Goal: Book appointment/travel/reservation

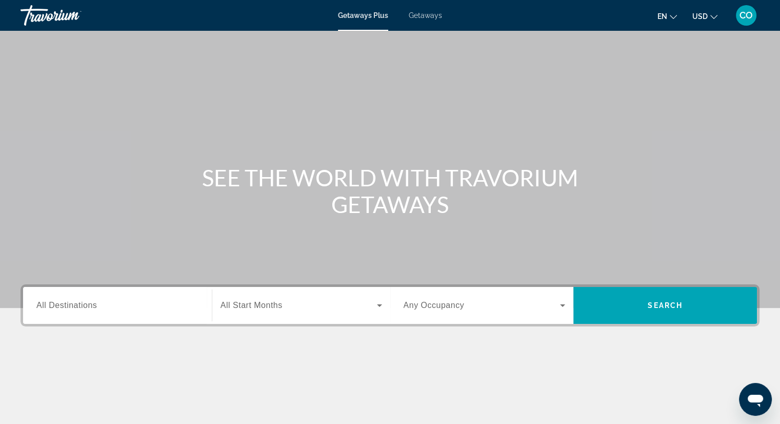
click at [74, 305] on span "All Destinations" at bounding box center [66, 304] width 61 height 9
click at [74, 305] on input "Destination All Destinations" at bounding box center [117, 305] width 162 height 12
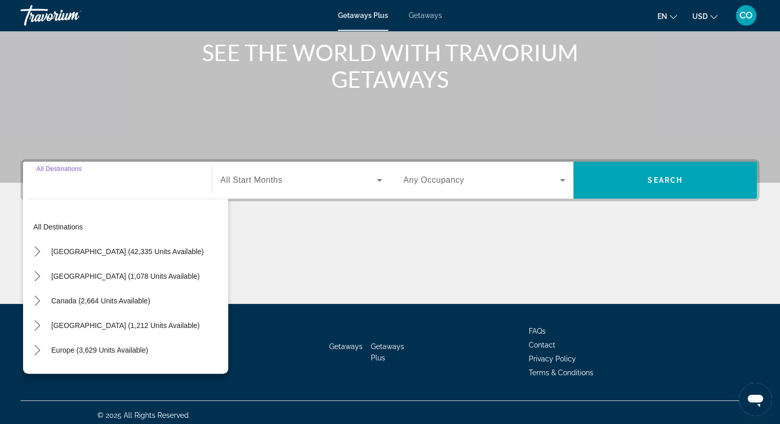
scroll to position [131, 0]
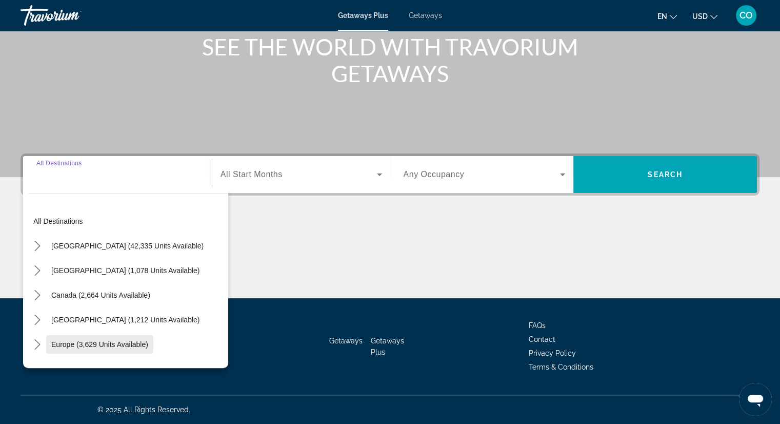
click at [74, 343] on span "Europe (3,629 units available)" at bounding box center [99, 344] width 97 height 8
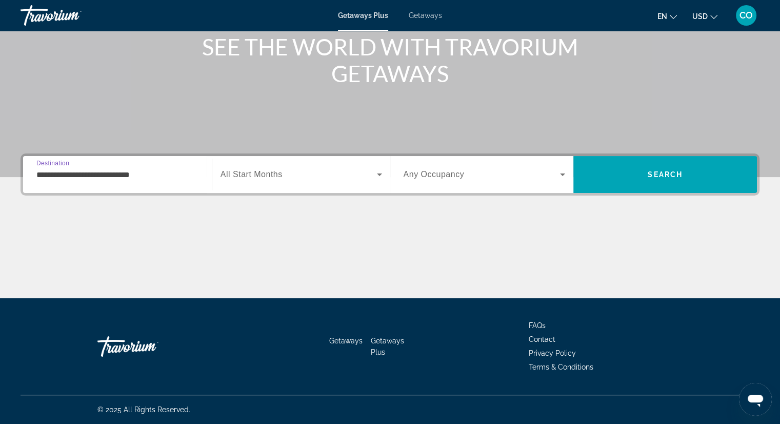
click at [379, 173] on icon "Search widget" at bounding box center [379, 174] width 5 height 3
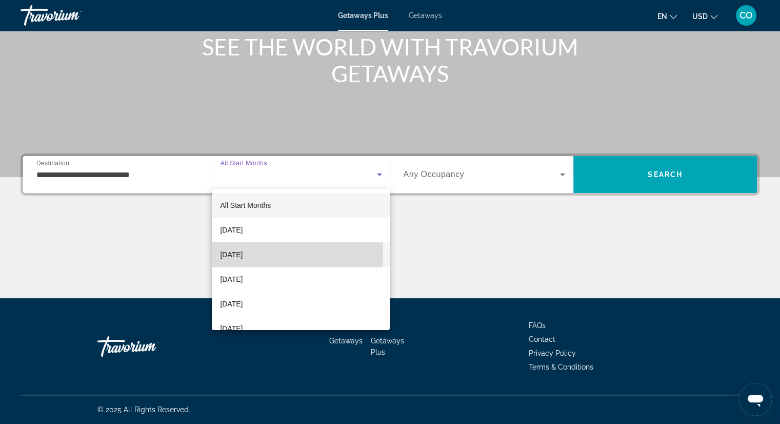
click at [243, 253] on span "[DATE]" at bounding box center [231, 254] width 23 height 12
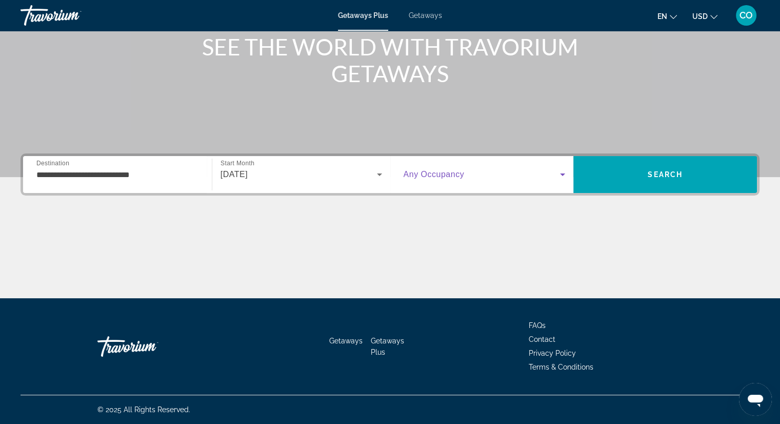
click at [564, 175] on icon "Search widget" at bounding box center [562, 174] width 12 height 12
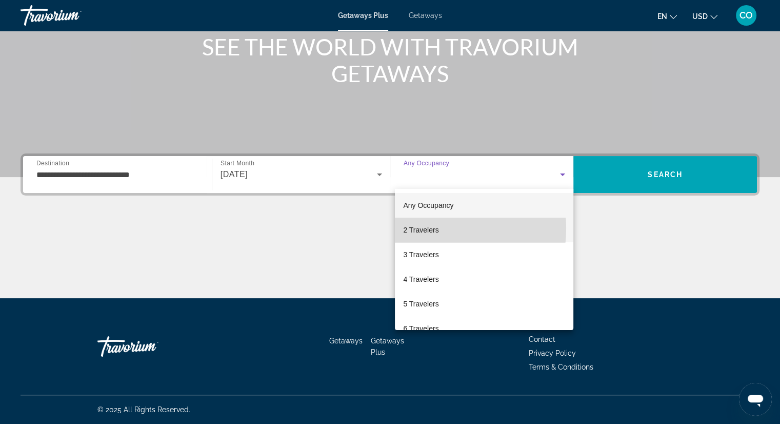
click at [431, 228] on span "2 Travelers" at bounding box center [420, 230] width 35 height 12
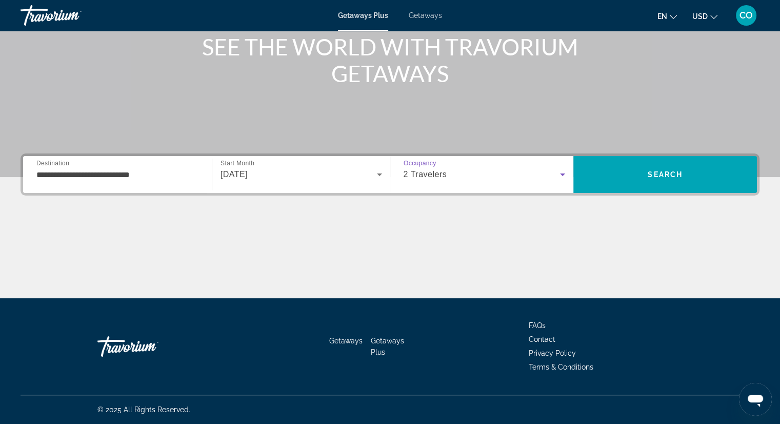
click at [55, 179] on input "**********" at bounding box center [117, 175] width 162 height 12
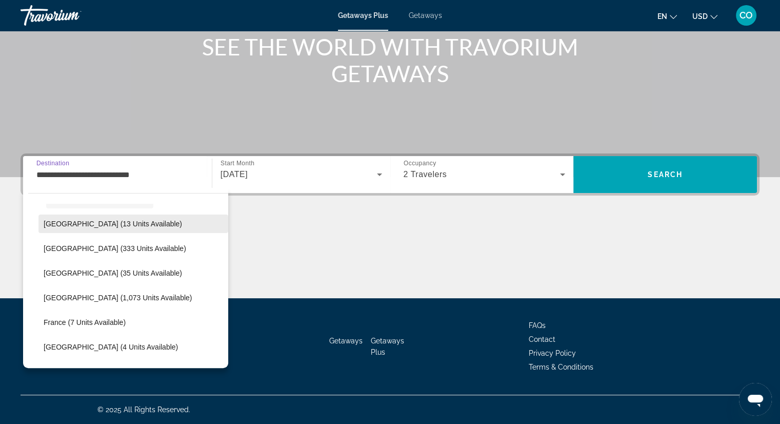
scroll to position [164, 0]
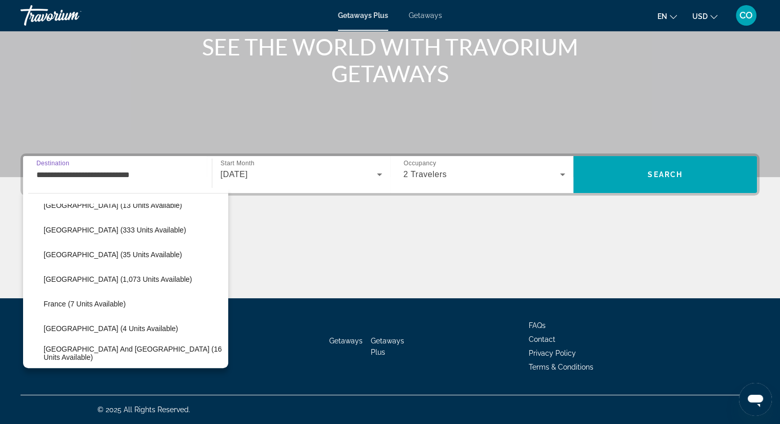
click at [65, 297] on span "Select destination: France (7 units available)" at bounding box center [133, 303] width 190 height 25
type input "**********"
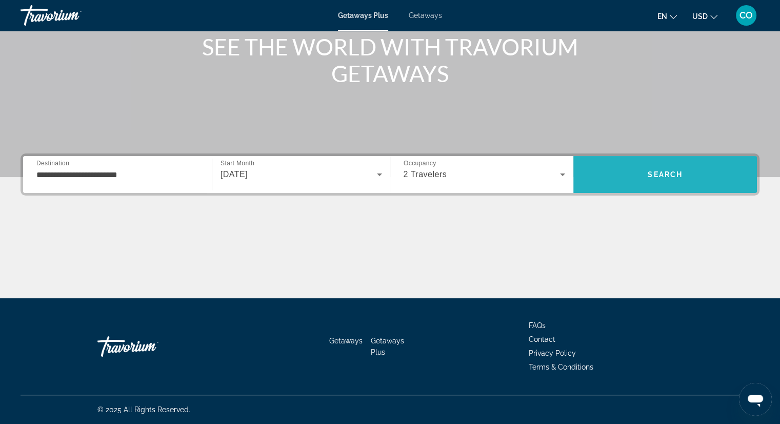
click at [666, 175] on span "Search" at bounding box center [665, 174] width 35 height 8
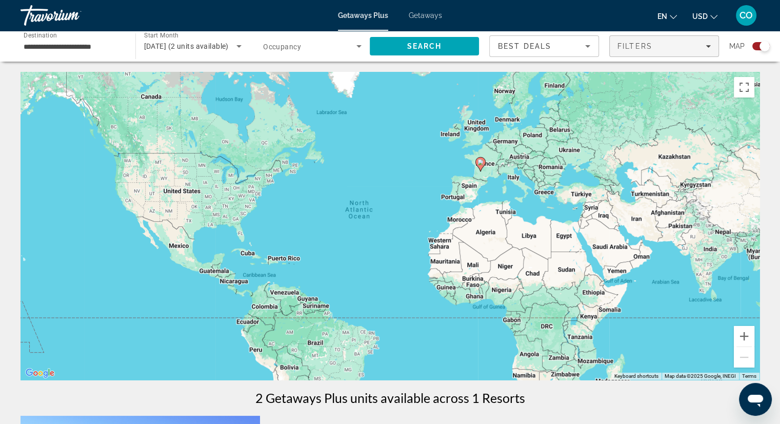
click at [706, 44] on icon "Filters" at bounding box center [708, 46] width 5 height 5
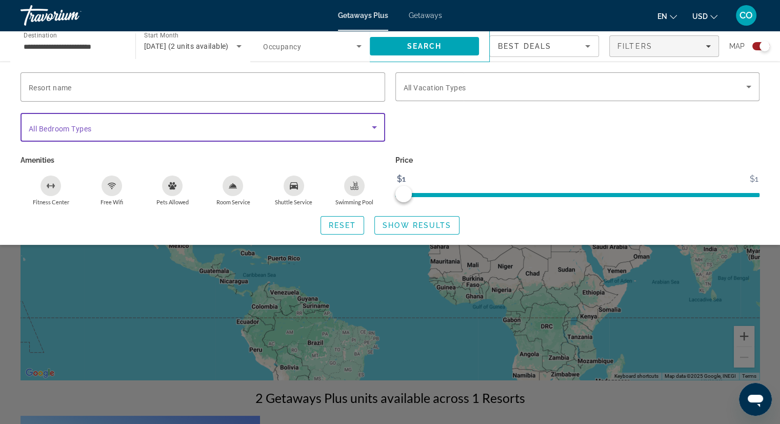
click at [374, 126] on icon "Search widget" at bounding box center [374, 127] width 5 height 3
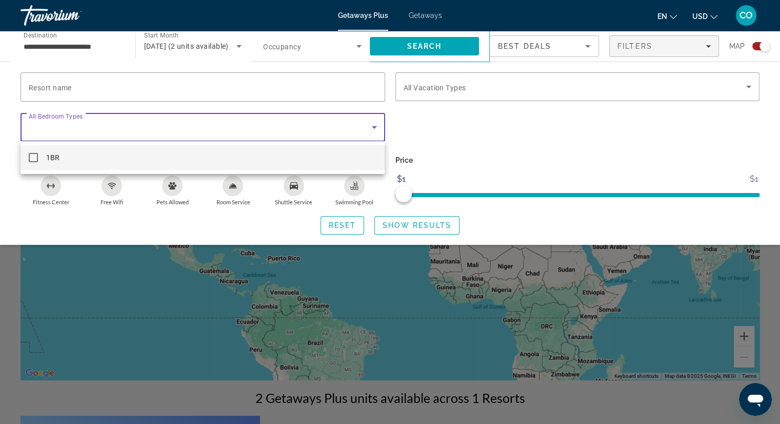
click at [69, 85] on div at bounding box center [390, 212] width 780 height 424
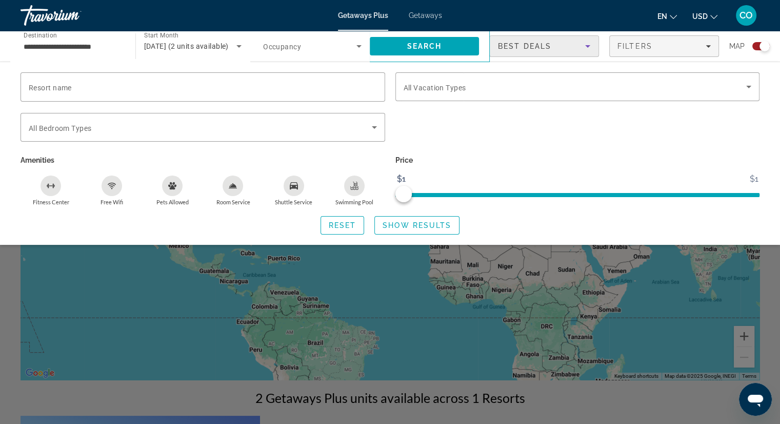
click at [587, 46] on icon "Sort by" at bounding box center [587, 46] width 5 height 3
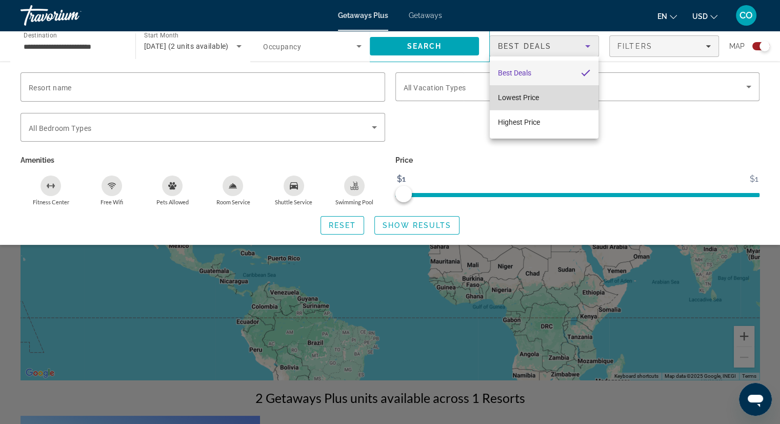
click at [523, 95] on span "Lowest Price" at bounding box center [518, 97] width 41 height 8
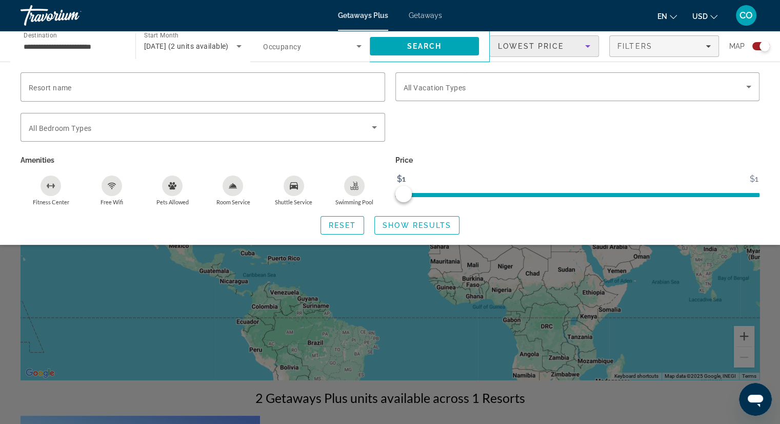
click at [589, 45] on icon "Sort by" at bounding box center [587, 46] width 5 height 3
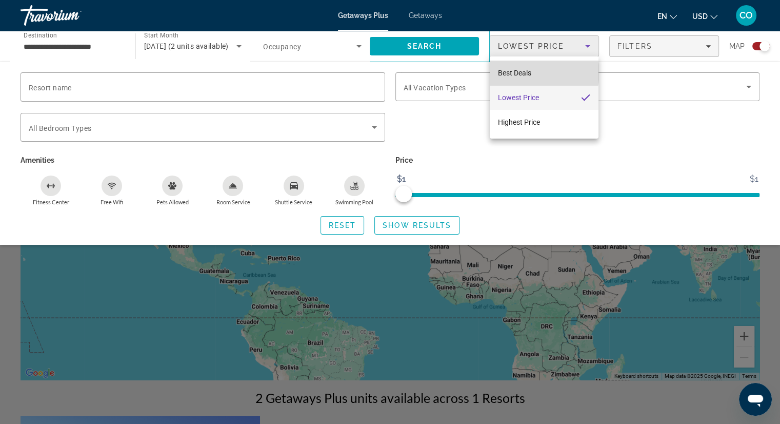
click at [533, 72] on mat-option "Best Deals" at bounding box center [544, 73] width 109 height 25
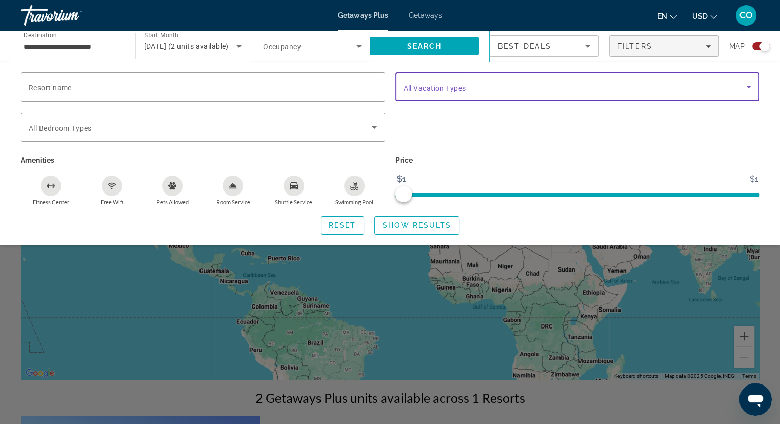
click at [747, 85] on icon "Search widget" at bounding box center [748, 86] width 12 height 12
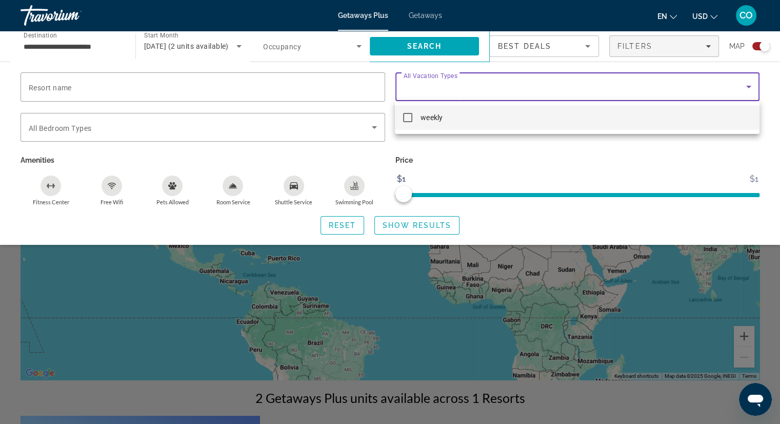
click at [740, 57] on div at bounding box center [390, 212] width 780 height 424
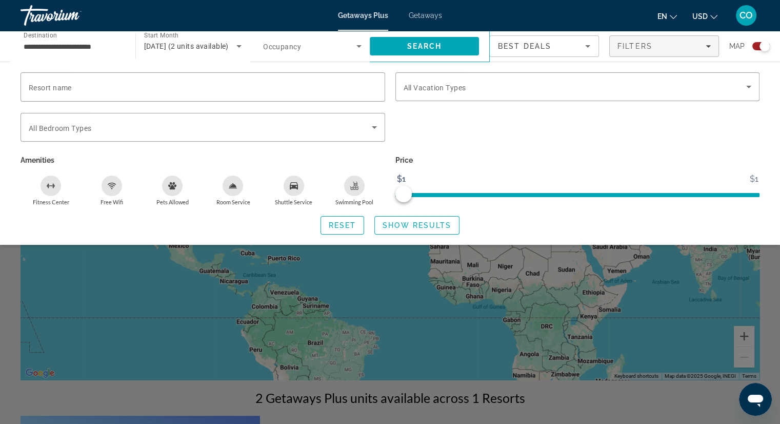
click at [675, 15] on icon "Change language" at bounding box center [673, 16] width 7 height 7
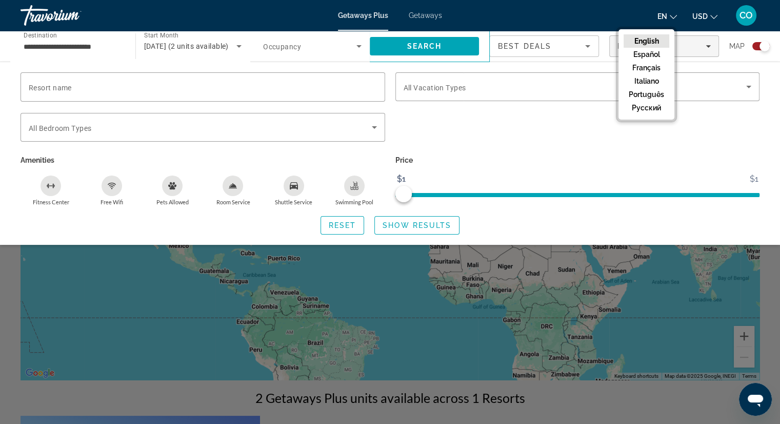
click at [655, 39] on button "English" at bounding box center [646, 40] width 46 height 13
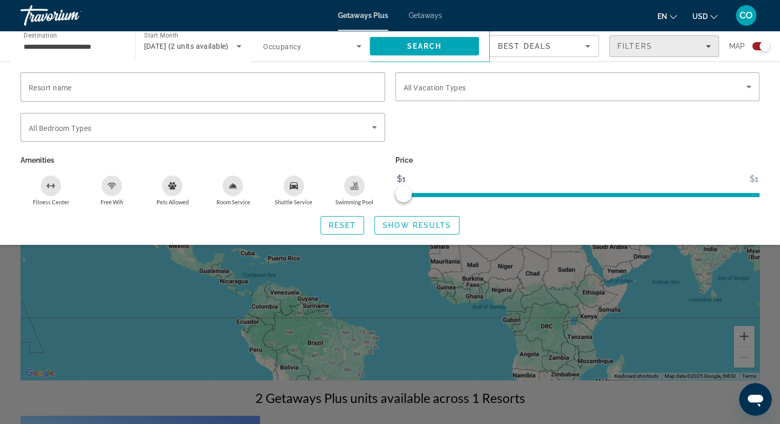
click at [706, 45] on icon "Filters" at bounding box center [708, 46] width 5 height 5
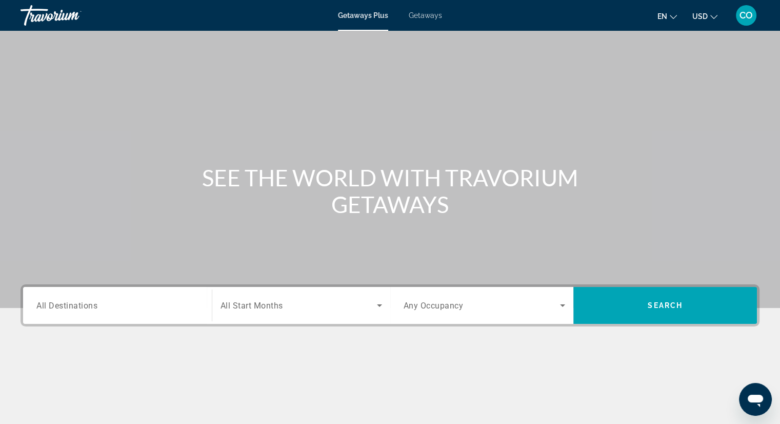
click at [431, 14] on span "Getaways" at bounding box center [425, 15] width 33 height 8
click at [145, 310] on input "Destination All Destinations" at bounding box center [117, 305] width 162 height 12
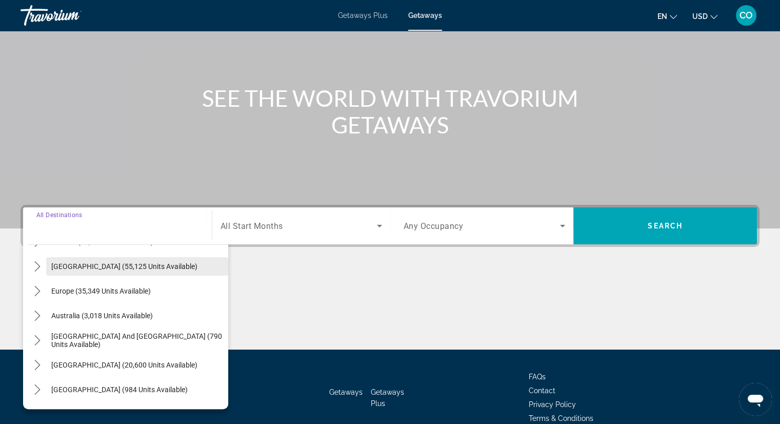
scroll to position [103, 0]
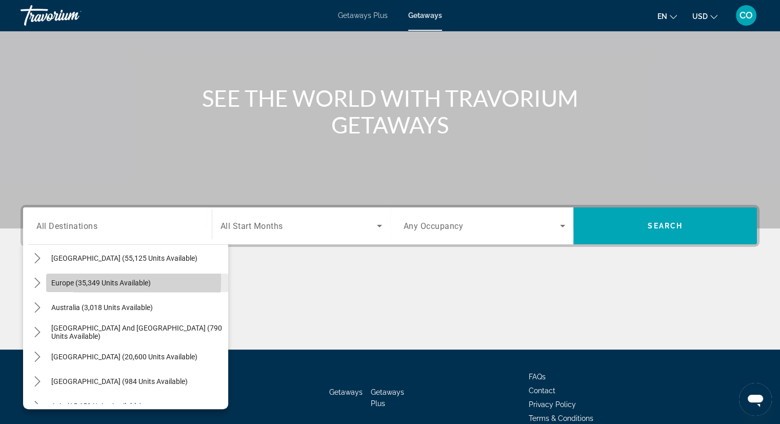
click at [82, 280] on span "Europe (35,349 units available)" at bounding box center [100, 282] width 99 height 8
type input "**********"
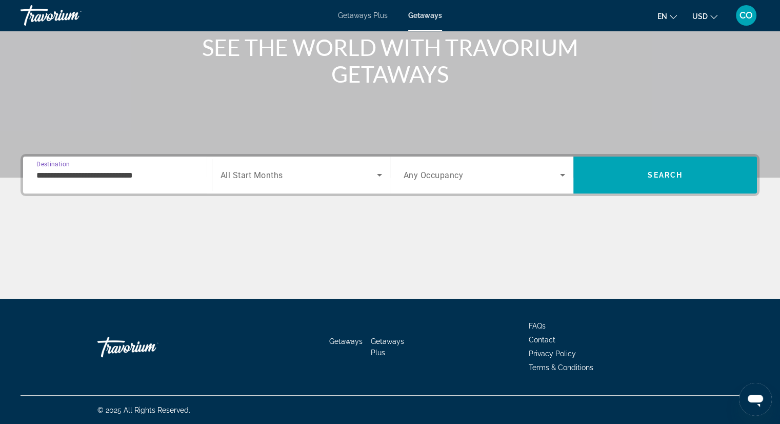
scroll to position [131, 0]
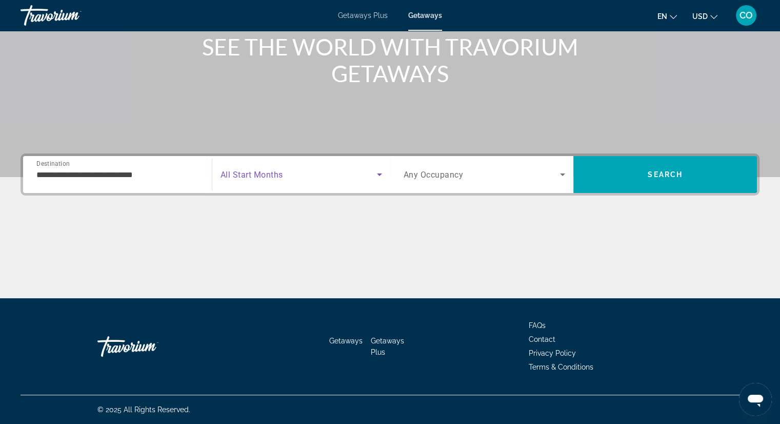
click at [379, 173] on icon "Search widget" at bounding box center [379, 174] width 5 height 3
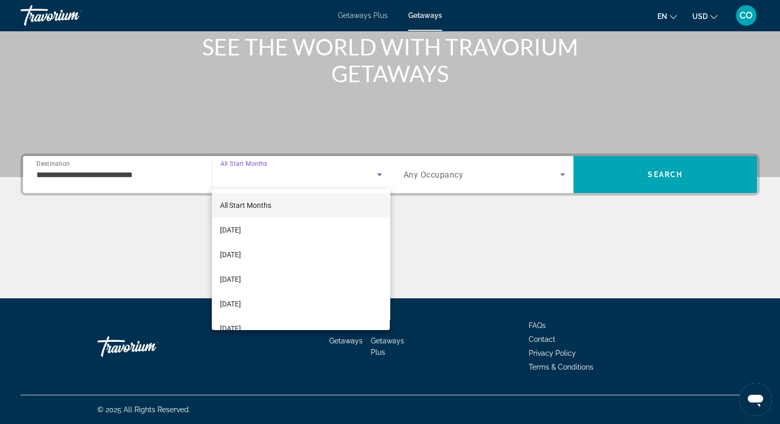
drag, startPoint x: 259, startPoint y: 253, endPoint x: 384, endPoint y: 249, distance: 124.6
click at [241, 253] on span "[DATE]" at bounding box center [230, 254] width 21 height 12
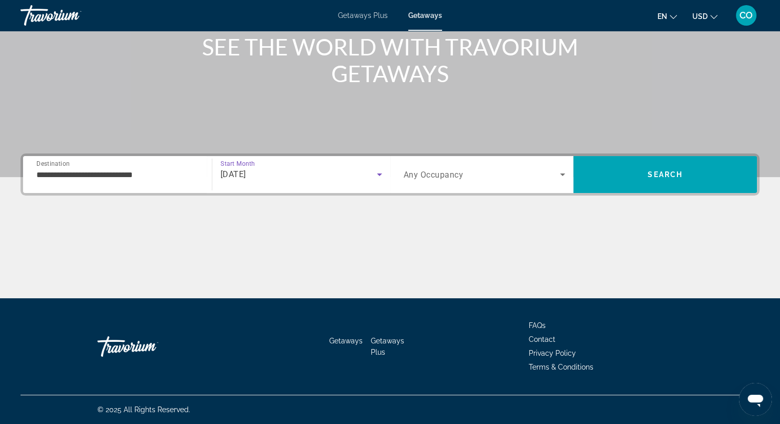
click at [562, 170] on icon "Search widget" at bounding box center [562, 174] width 12 height 12
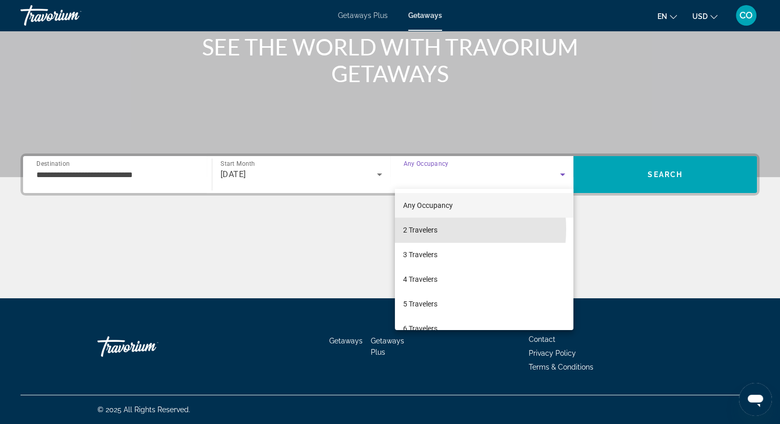
drag, startPoint x: 421, startPoint y: 229, endPoint x: 605, endPoint y: 217, distance: 183.9
click at [431, 228] on span "2 Travelers" at bounding box center [420, 230] width 34 height 12
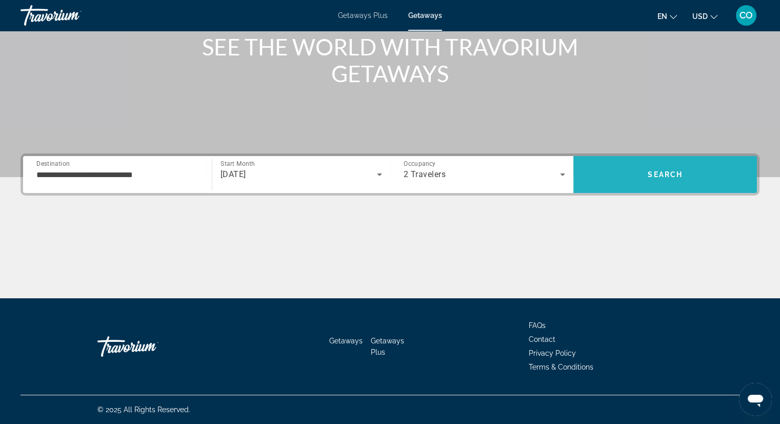
click at [670, 173] on span "Search" at bounding box center [665, 174] width 35 height 8
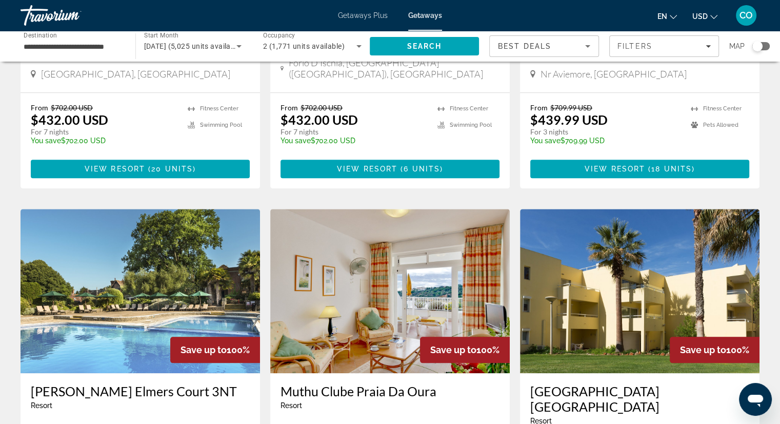
scroll to position [804, 0]
